Goal: Task Accomplishment & Management: Use online tool/utility

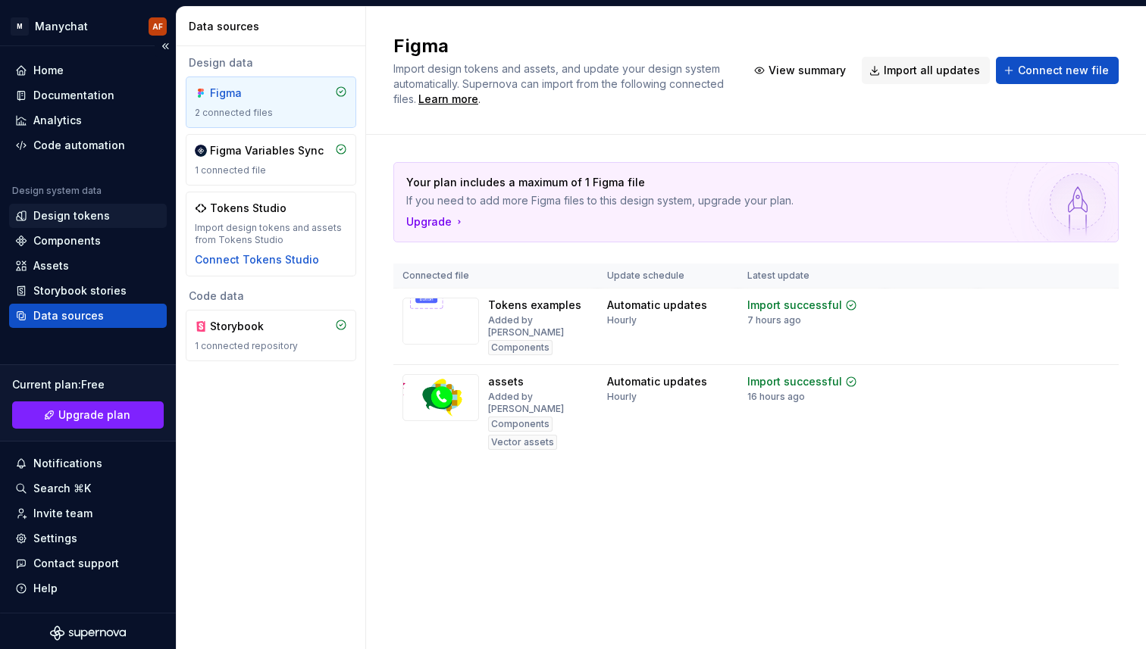
click at [70, 211] on div "Design tokens" at bounding box center [71, 215] width 77 height 15
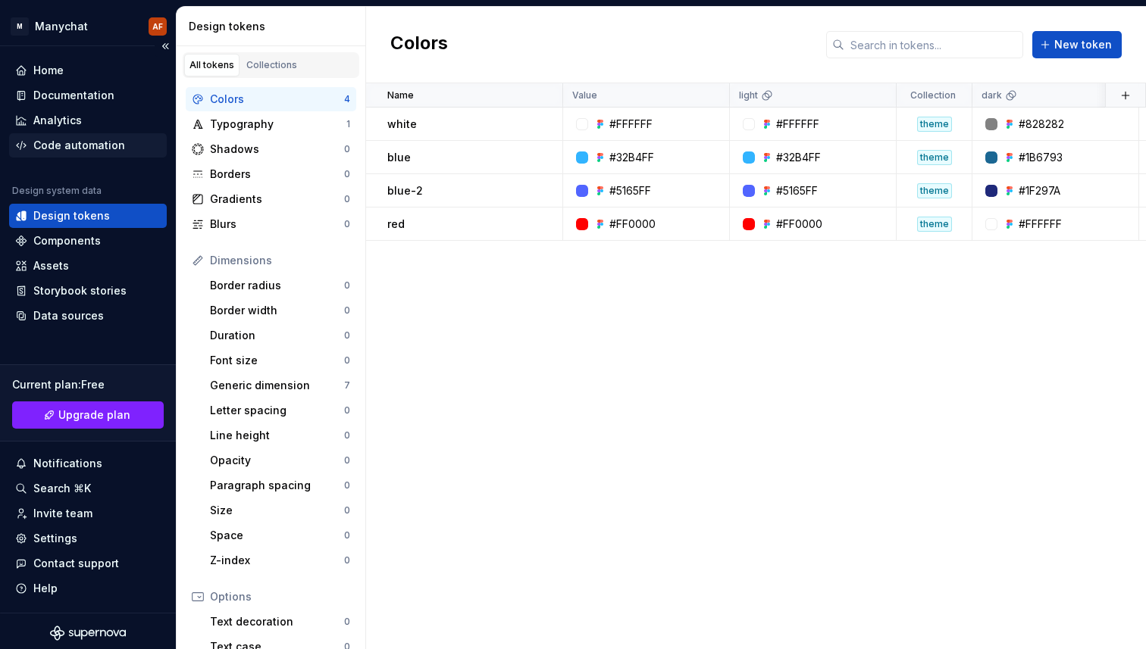
click at [89, 140] on div "Code automation" at bounding box center [79, 145] width 92 height 15
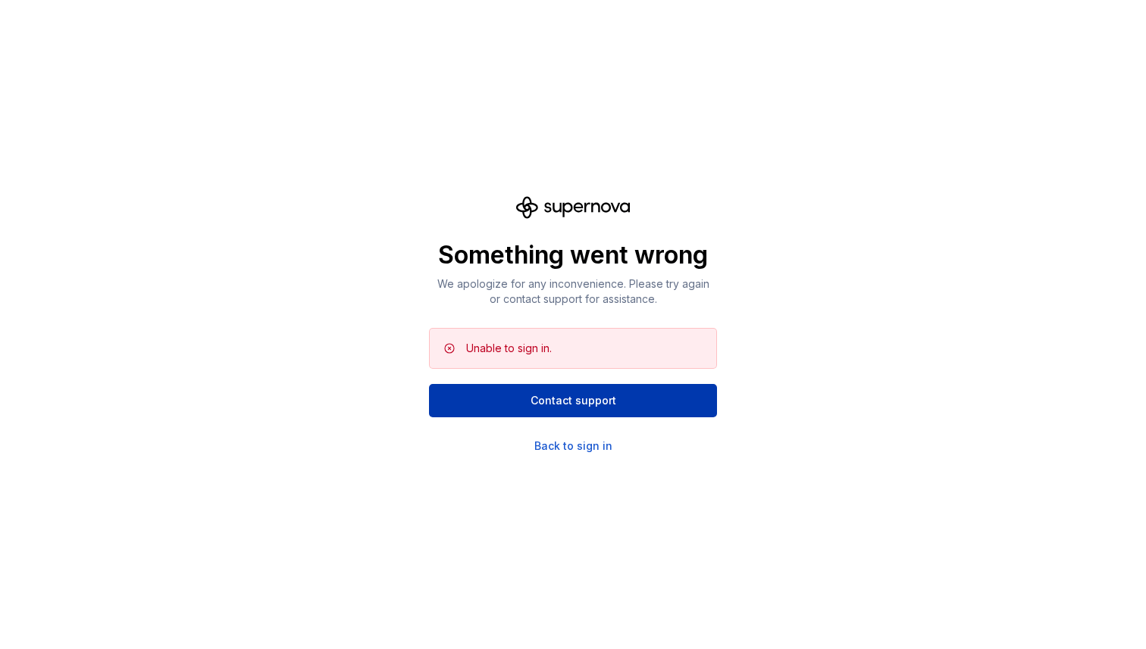
click at [478, 399] on button "Contact support" at bounding box center [573, 400] width 288 height 33
click at [575, 486] on div "Something went wrong We apologize for any inconvenience. Please try again or co…" at bounding box center [573, 324] width 1146 height 649
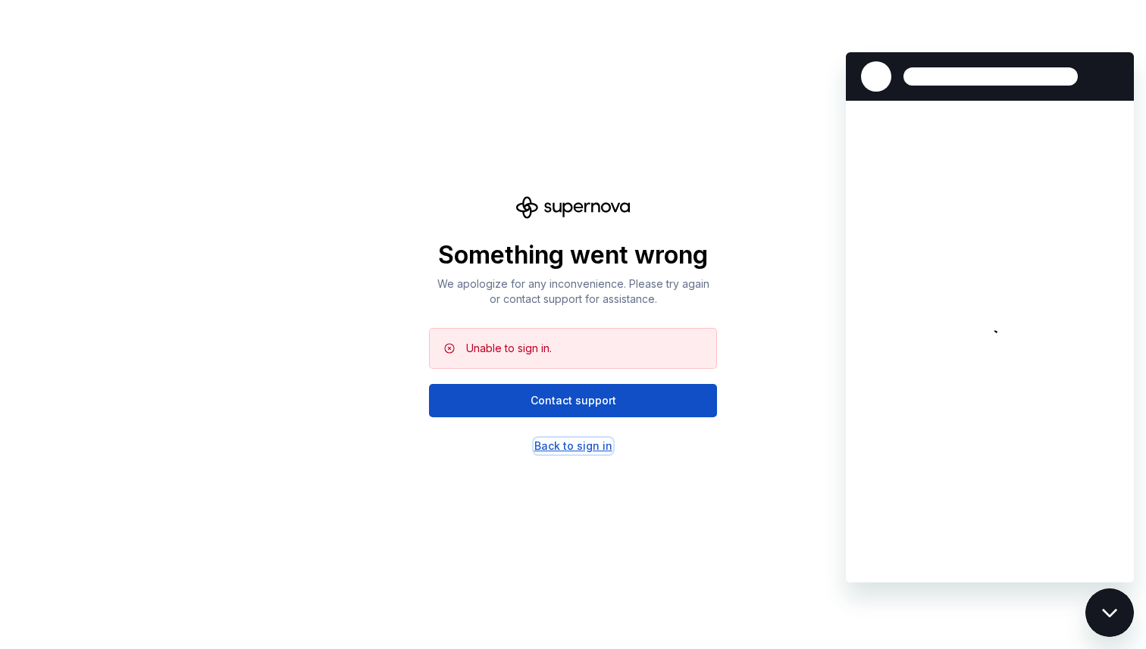
click at [575, 442] on div "Back to sign in" at bounding box center [573, 446] width 78 height 15
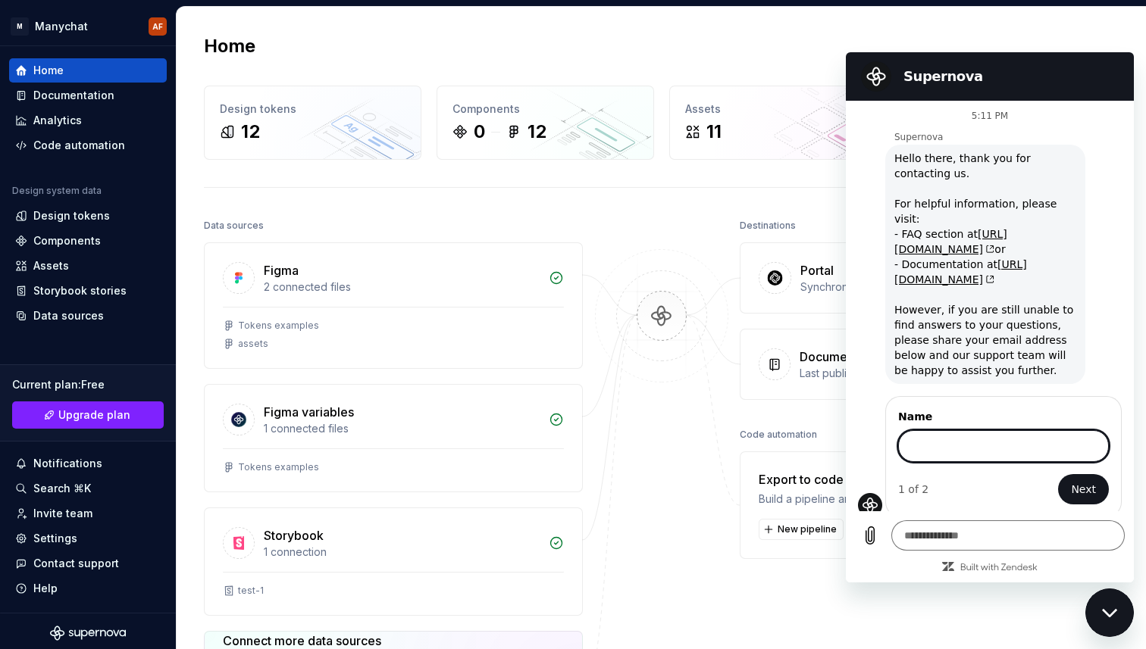
click at [964, 600] on div "Destinations Portal Synchronized automatically Open Portal Documentation Last p…" at bounding box center [928, 496] width 379 height 563
click at [1086, 609] on div "Close messaging window" at bounding box center [1108, 612] width 45 height 45
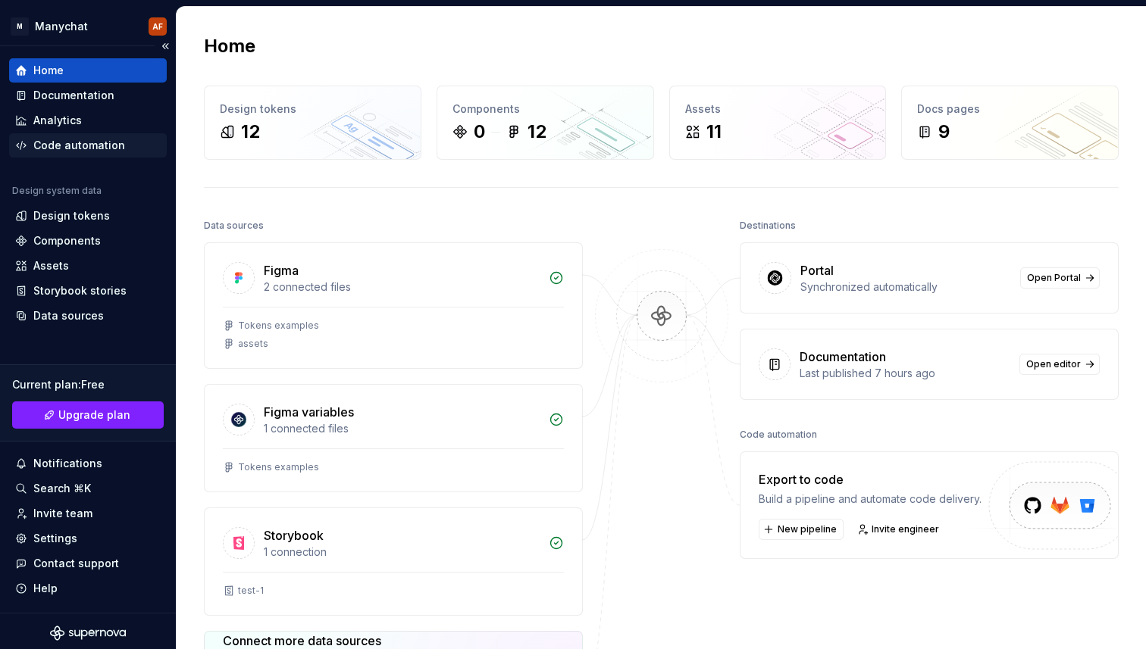
click at [77, 139] on div "Code automation" at bounding box center [79, 145] width 92 height 15
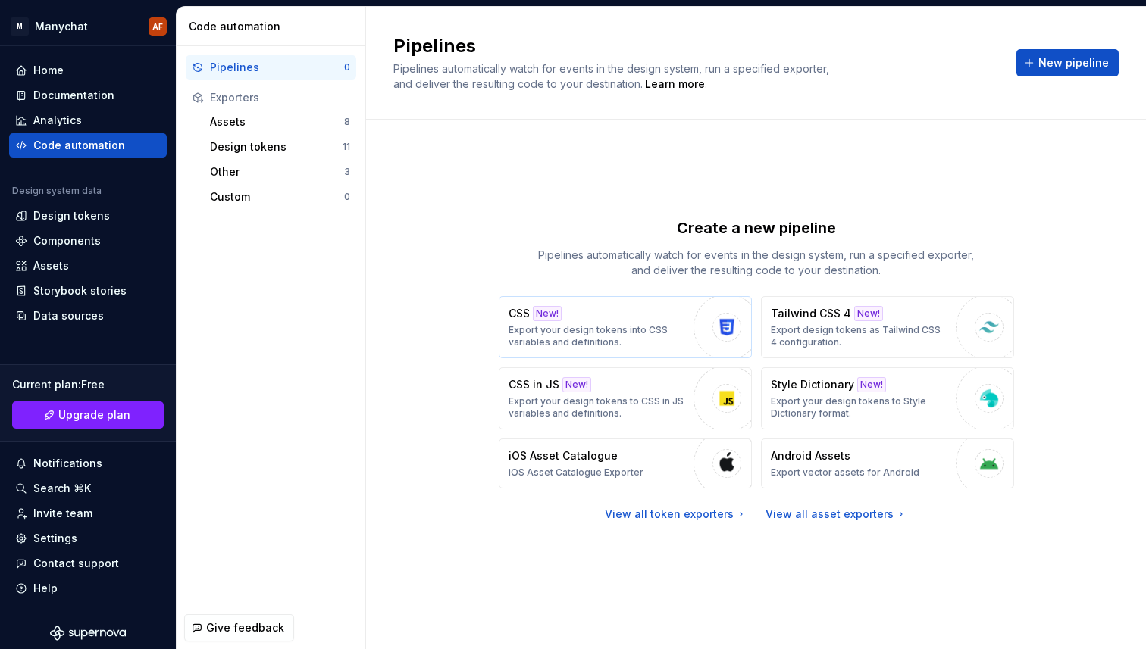
click at [640, 345] on p "Export your design tokens into CSS variables and definitions." at bounding box center [596, 336] width 177 height 24
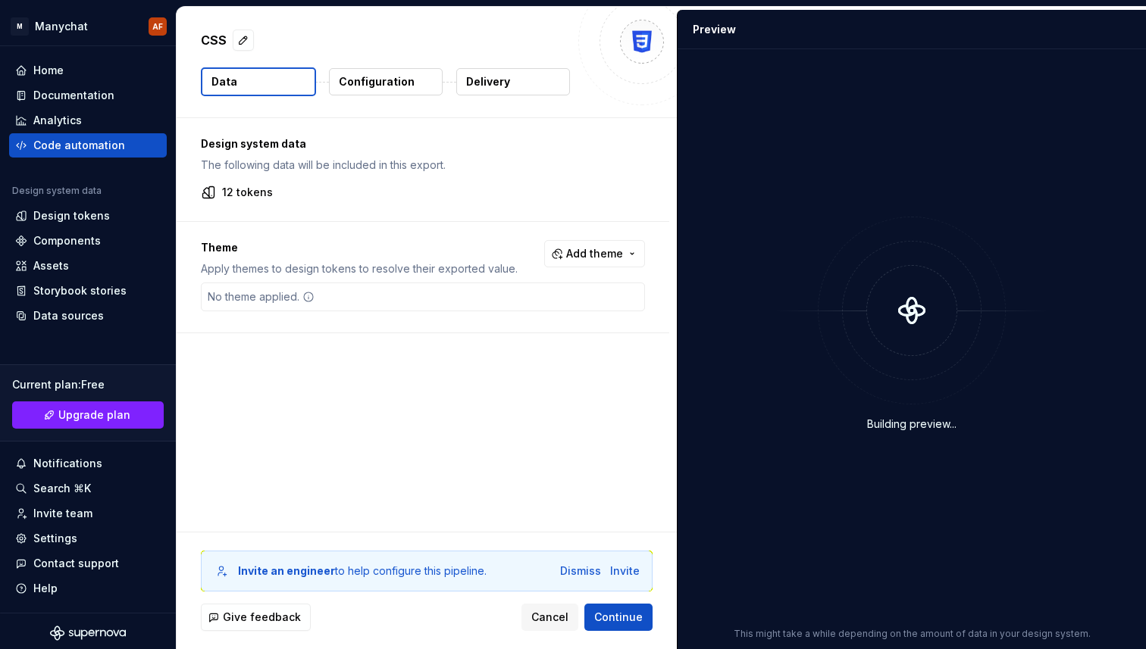
drag, startPoint x: 201, startPoint y: 192, endPoint x: 292, endPoint y: 182, distance: 91.5
click at [292, 182] on div "Design system data The following data will be included in this export. 12 tokens" at bounding box center [423, 169] width 492 height 103
click at [392, 70] on button "Configuration" at bounding box center [386, 81] width 114 height 27
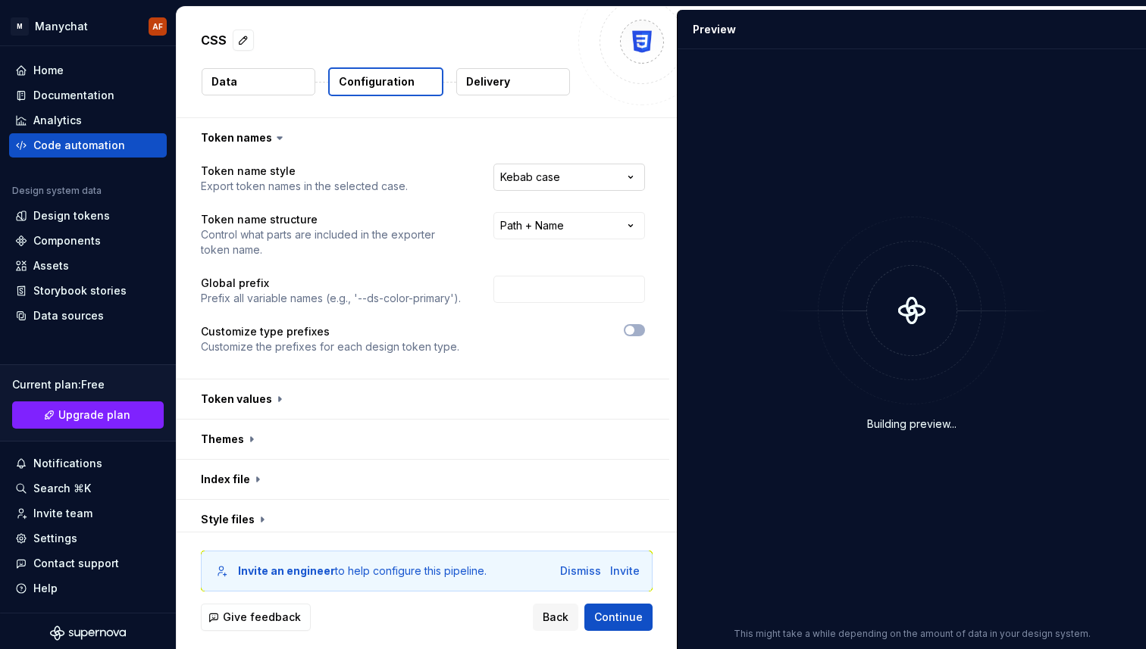
click at [578, 170] on html "**********" at bounding box center [573, 324] width 1146 height 649
click at [490, 83] on html "**********" at bounding box center [573, 324] width 1146 height 649
click at [490, 83] on p "Delivery" at bounding box center [488, 81] width 44 height 15
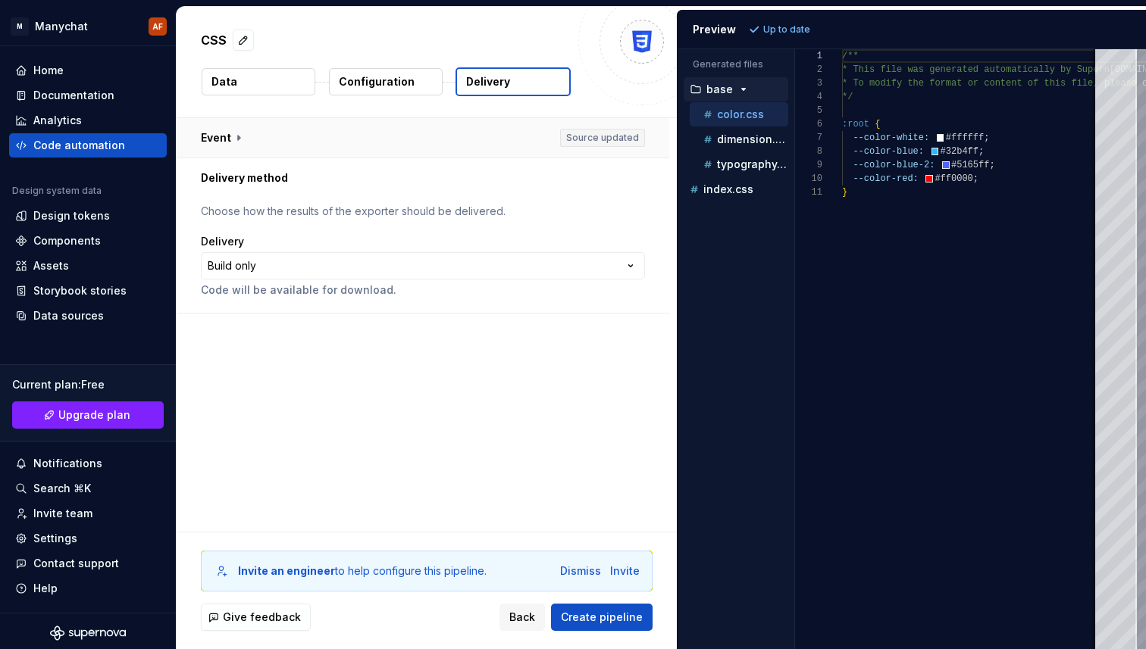
click at [240, 142] on button "button" at bounding box center [423, 137] width 492 height 39
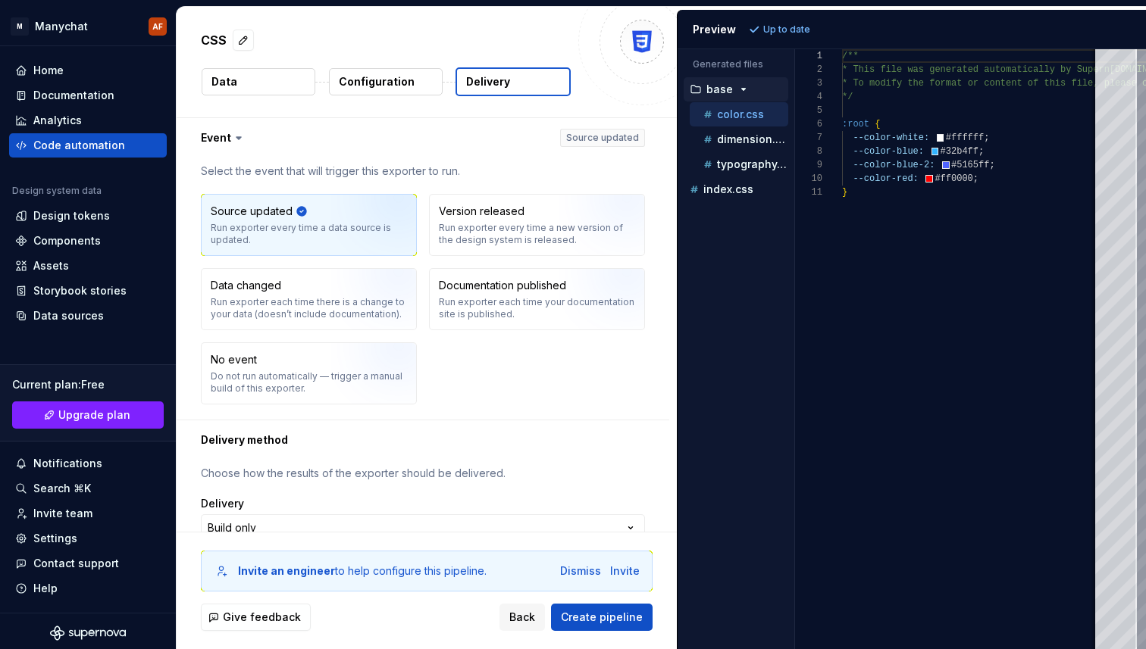
scroll to position [44, 0]
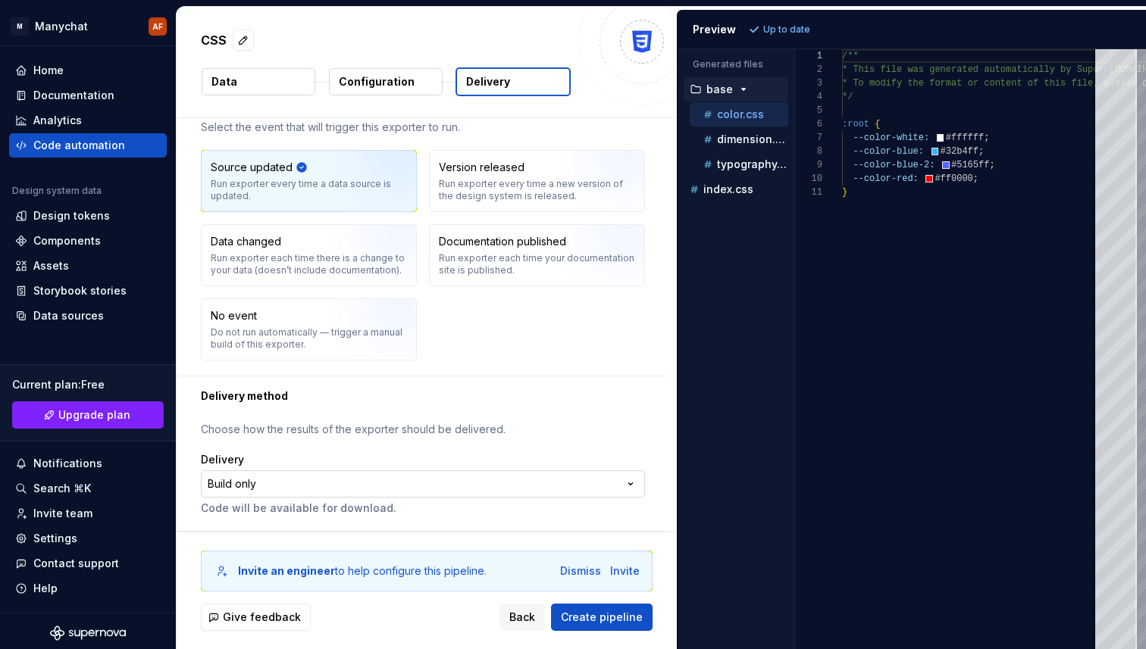
click at [282, 478] on html "**********" at bounding box center [573, 324] width 1146 height 649
click at [58, 243] on html "**********" at bounding box center [573, 324] width 1146 height 649
click at [58, 243] on div "Components" at bounding box center [66, 240] width 67 height 15
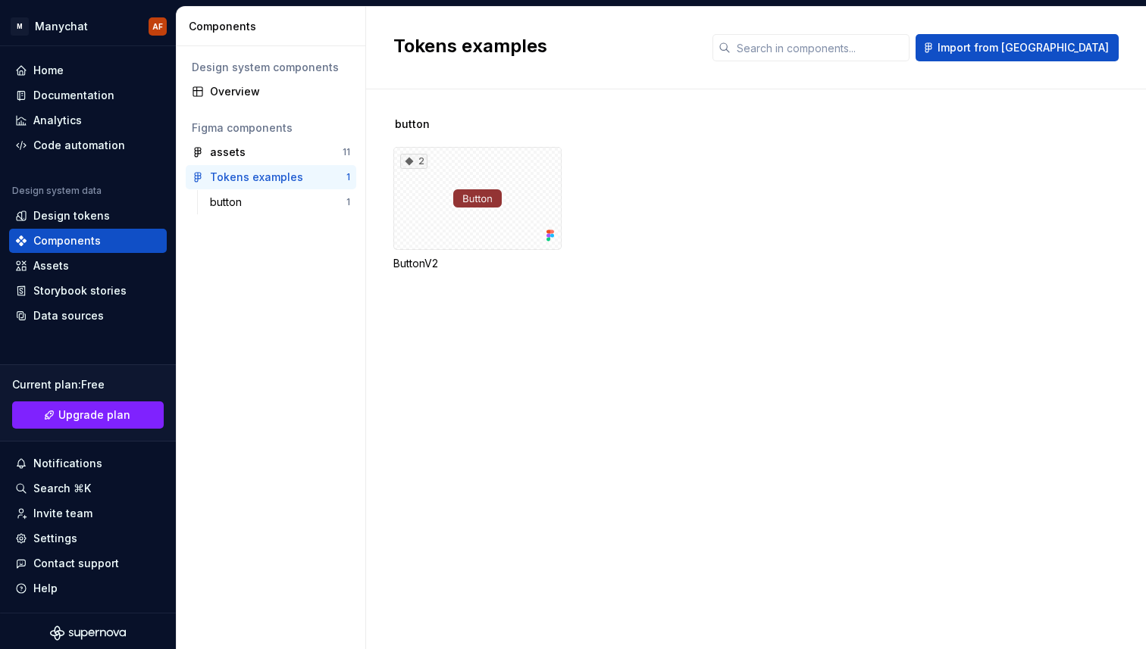
type textarea "*"
